Goal: Task Accomplishment & Management: Complete application form

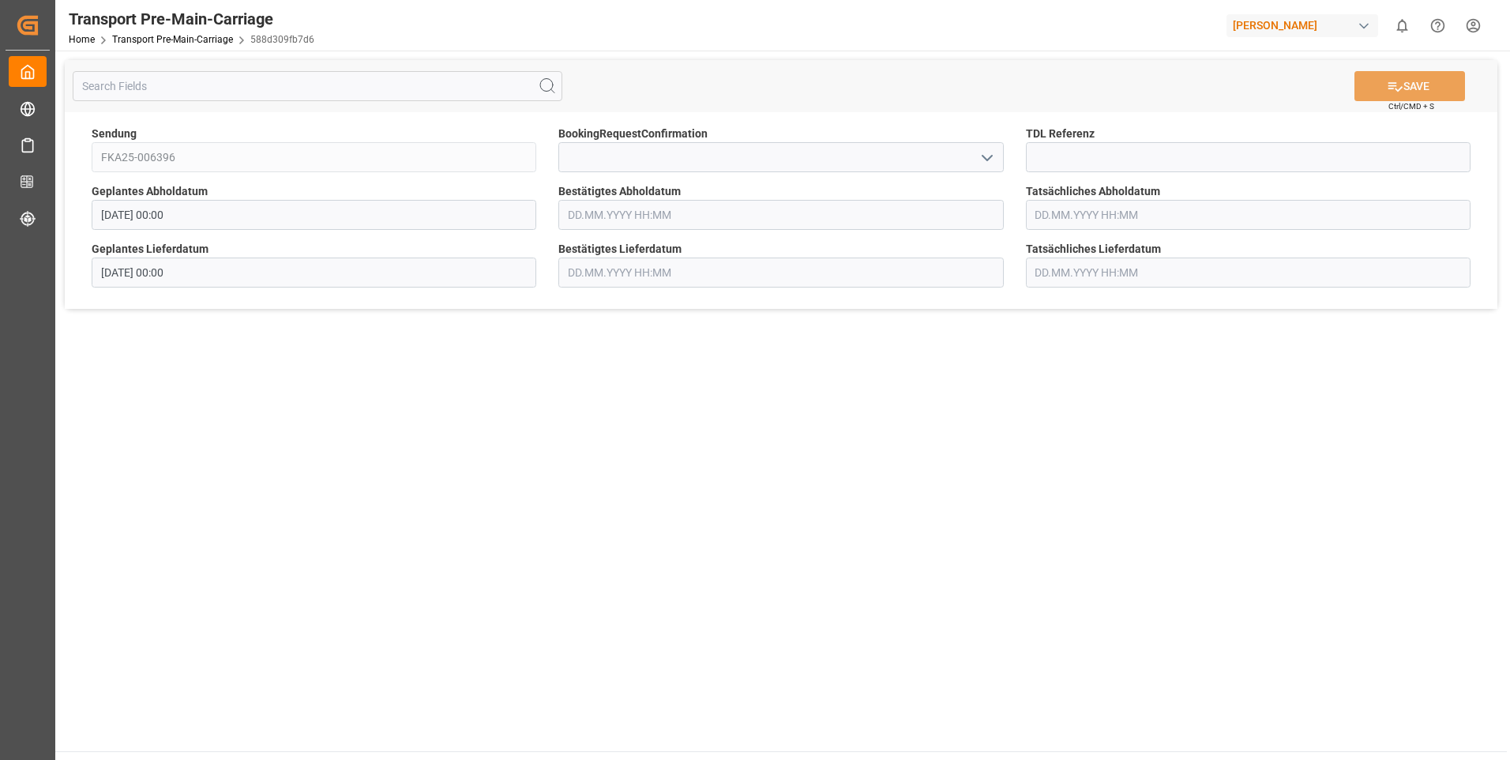
click at [986, 155] on icon "open menu" at bounding box center [987, 157] width 19 height 19
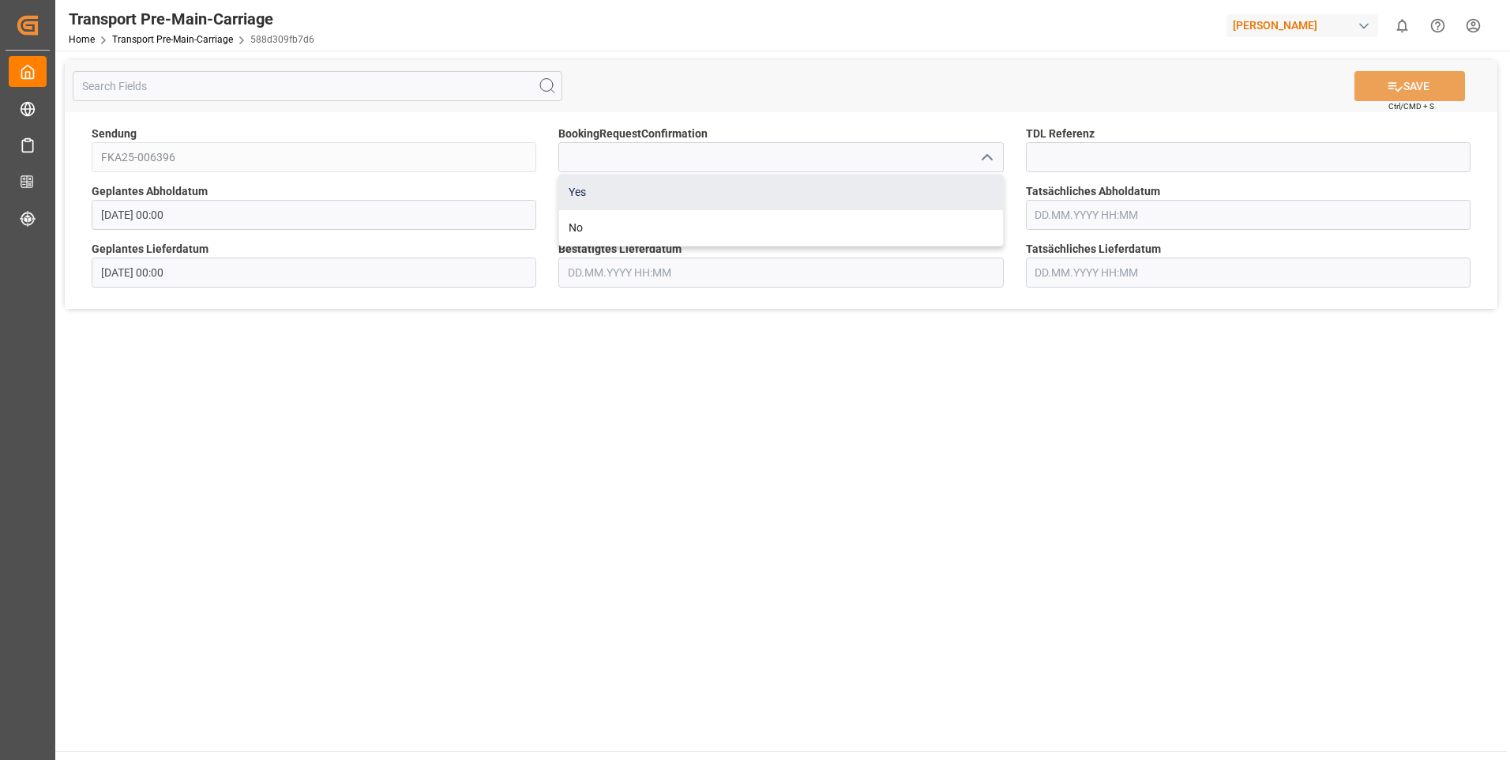
click at [977, 182] on div "Yes" at bounding box center [780, 193] width 443 height 36
type input "Yes"
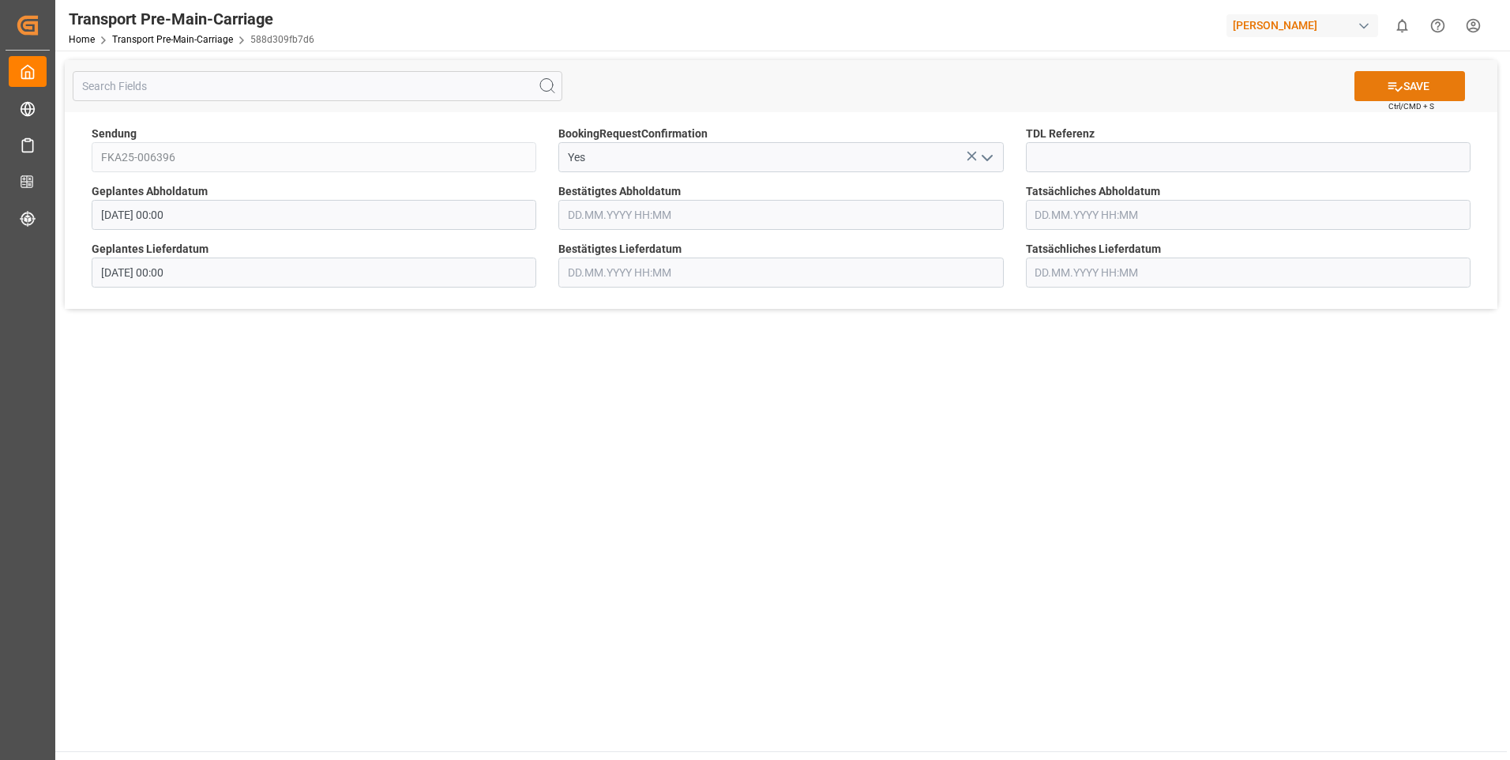
click at [1429, 90] on button "SAVE" at bounding box center [1409, 86] width 111 height 30
click at [987, 158] on icon "open menu" at bounding box center [987, 157] width 19 height 19
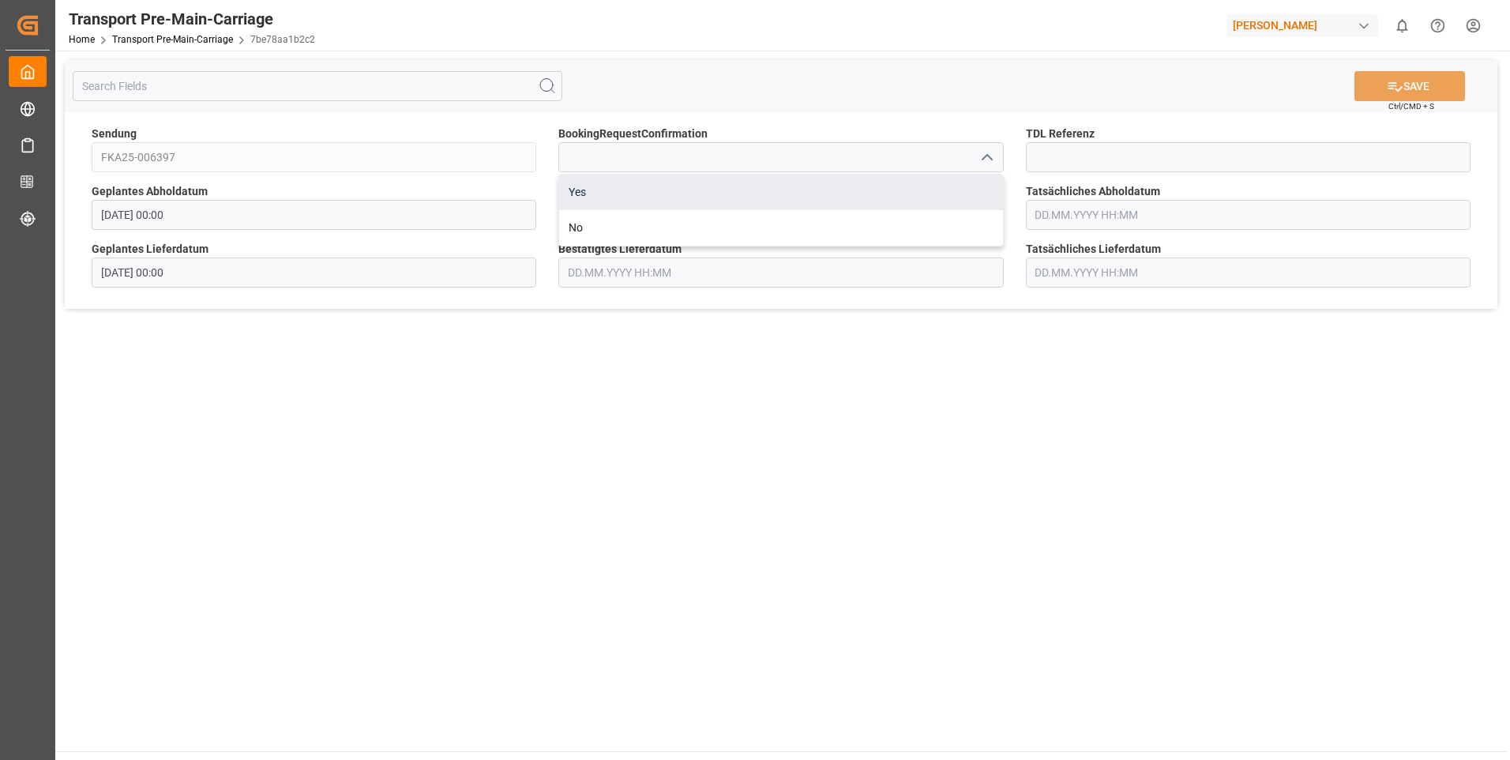
click at [967, 182] on div "Yes" at bounding box center [780, 193] width 443 height 36
type input "Yes"
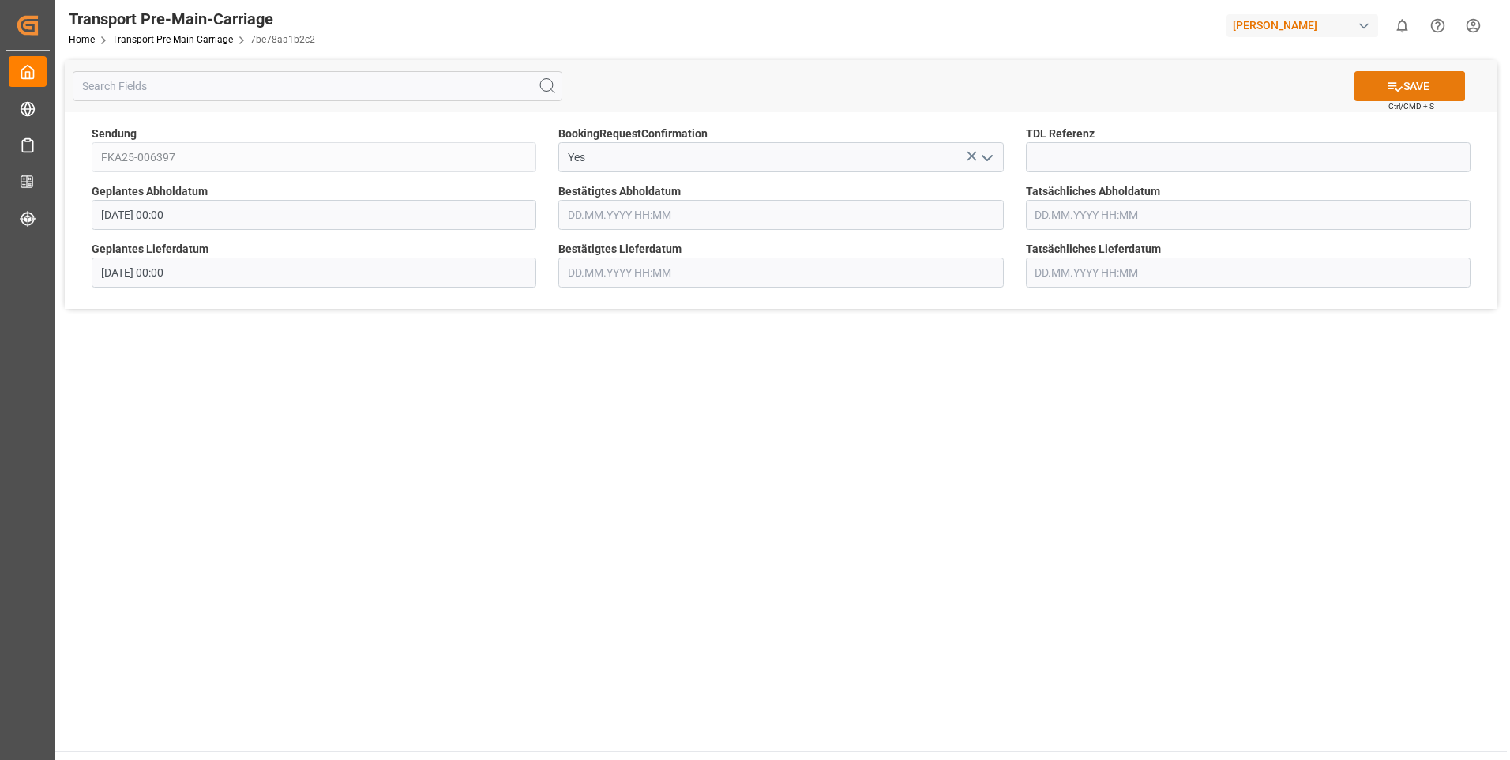
click at [1387, 84] on icon at bounding box center [1395, 86] width 17 height 17
